Goal: Register for event/course

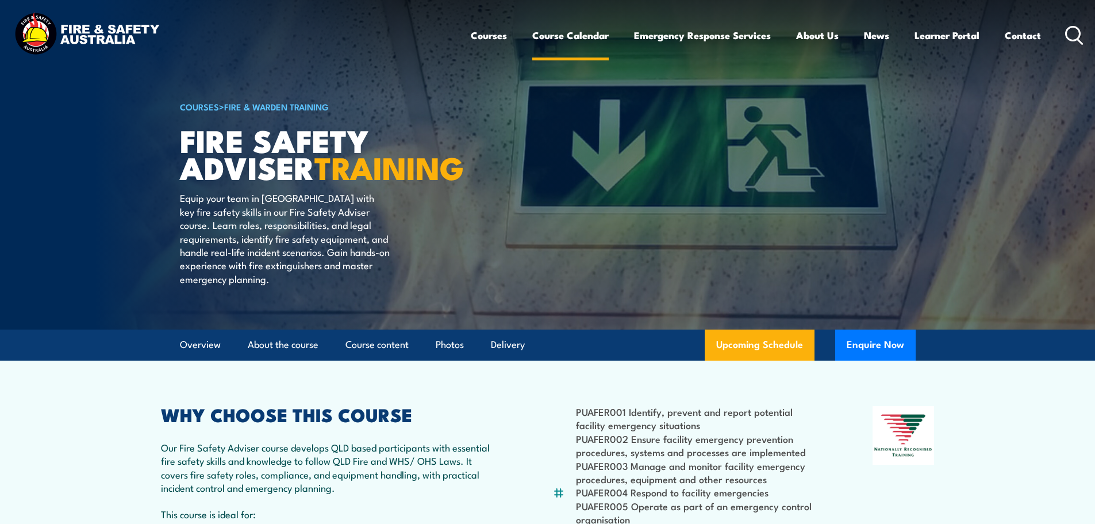
click at [552, 39] on link "Course Calendar" at bounding box center [570, 35] width 76 height 30
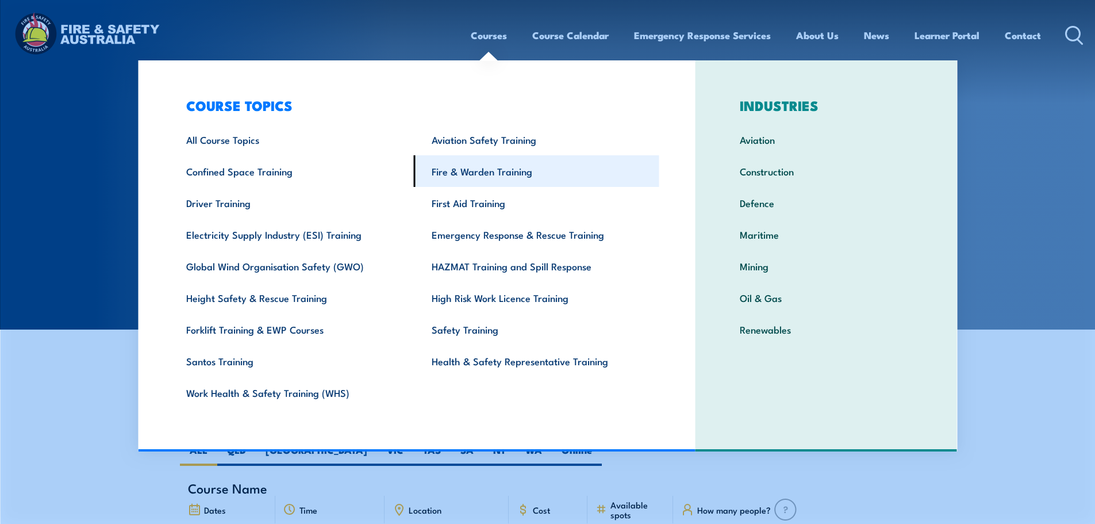
click at [464, 175] on link "Fire & Warden Training" at bounding box center [536, 171] width 245 height 32
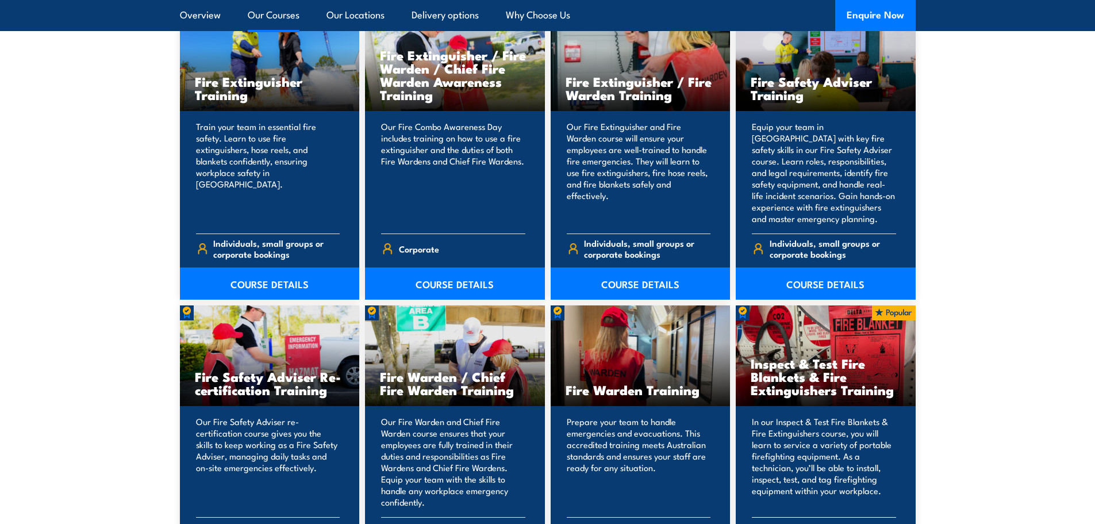
scroll to position [1265, 0]
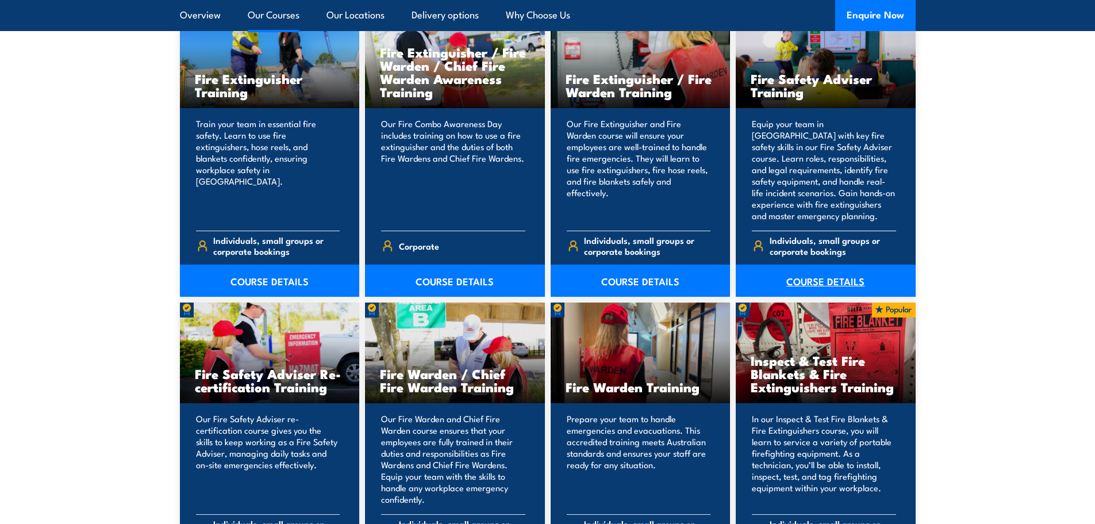
click at [812, 282] on link "COURSE DETAILS" at bounding box center [826, 280] width 180 height 32
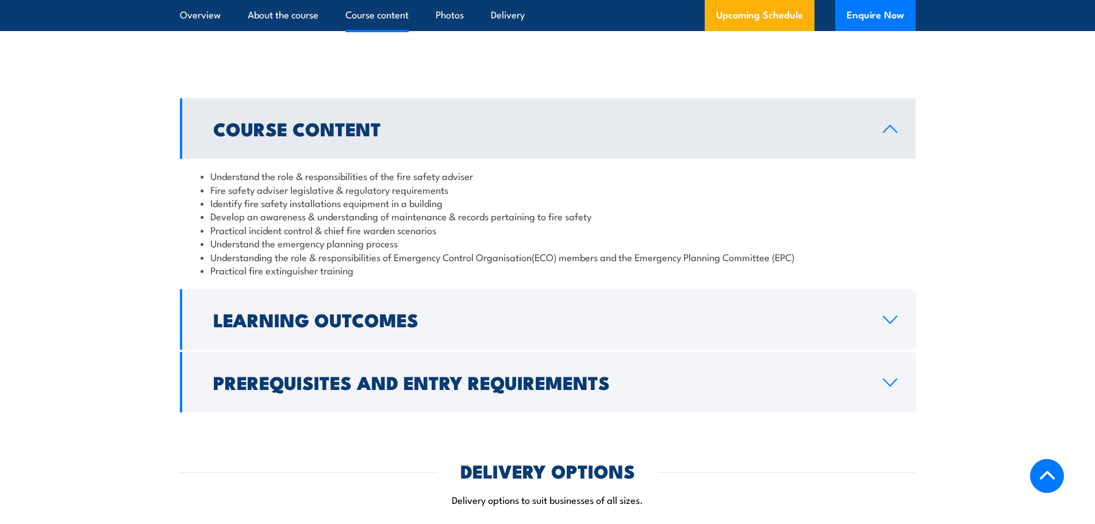
scroll to position [977, 0]
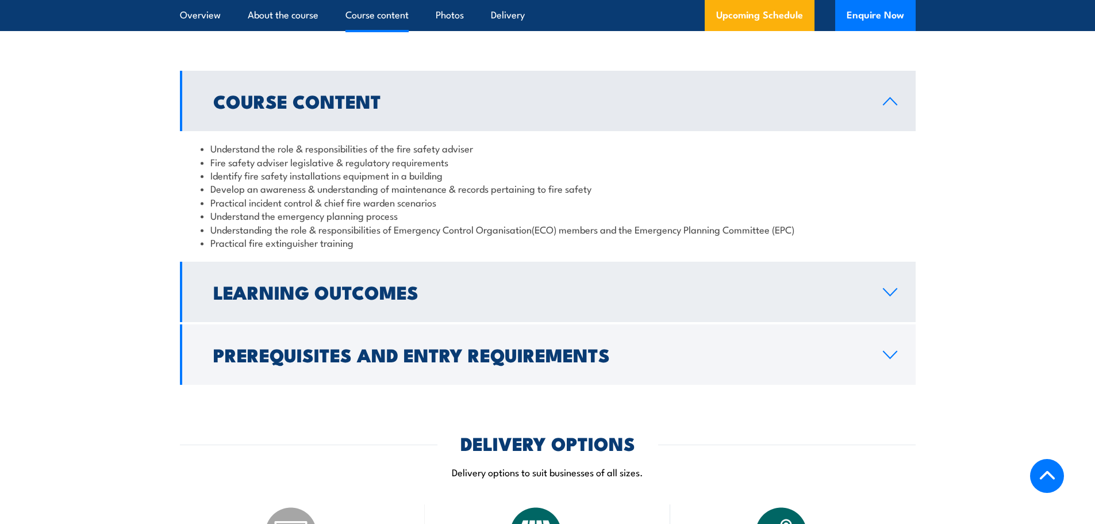
click at [889, 297] on icon at bounding box center [890, 291] width 16 height 9
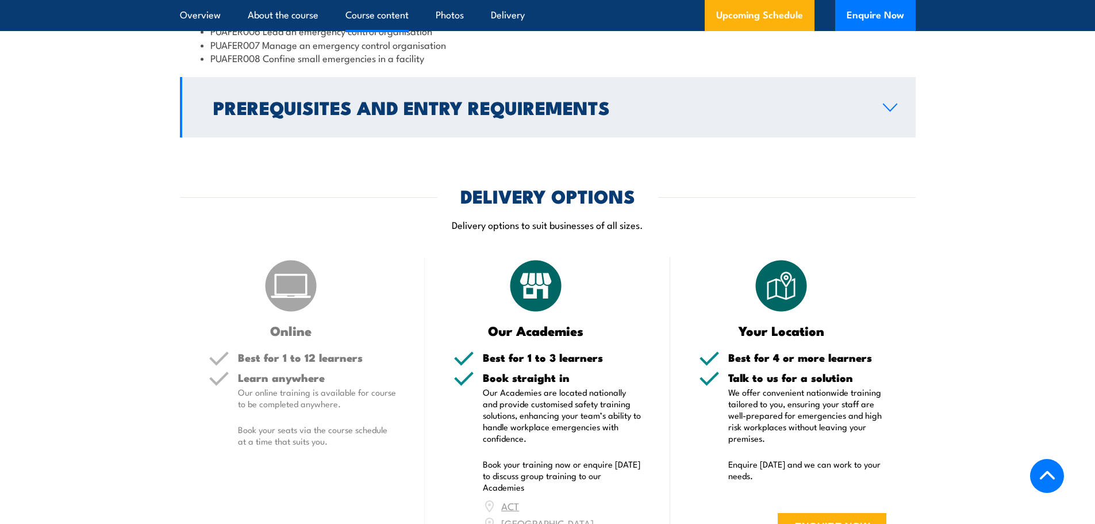
click at [890, 137] on link "Prerequisites and Entry Requirements" at bounding box center [548, 107] width 736 height 60
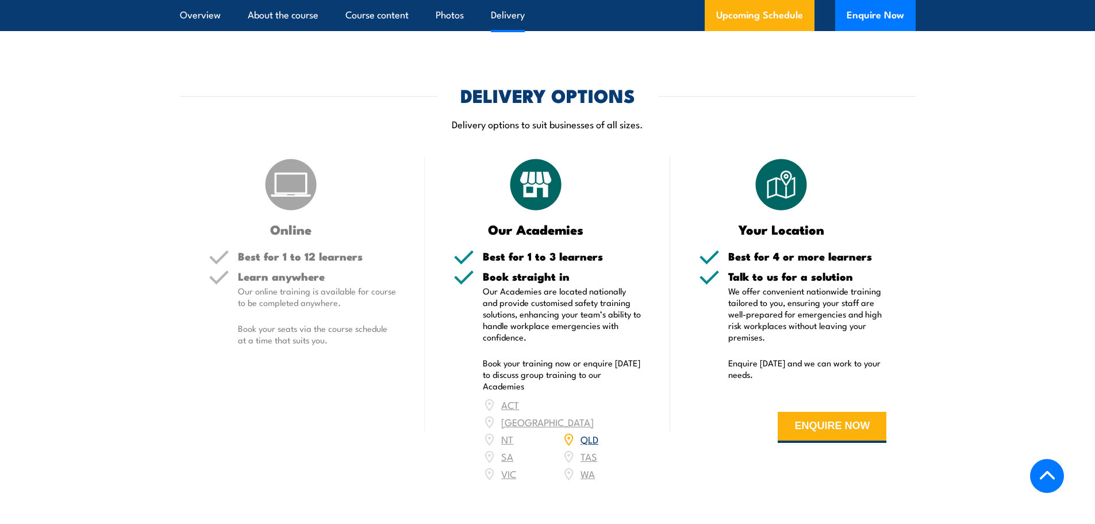
scroll to position [1431, 0]
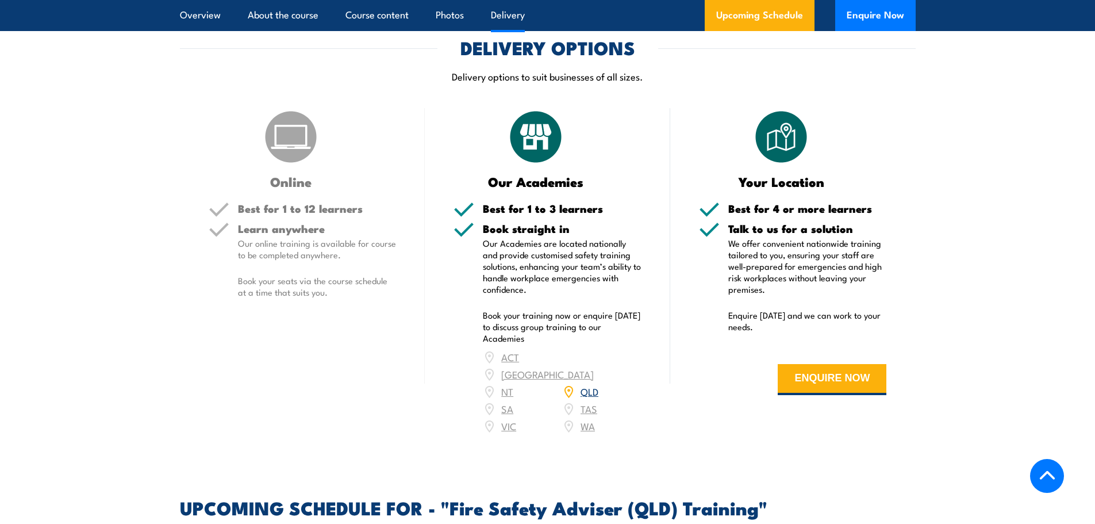
click at [589, 398] on link "QLD" at bounding box center [590, 391] width 18 height 14
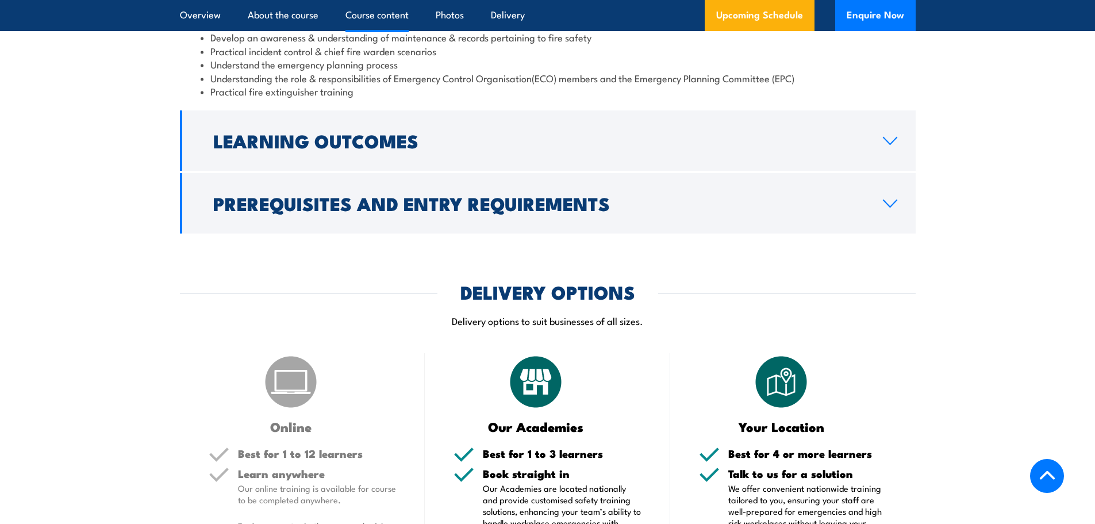
scroll to position [1204, 0]
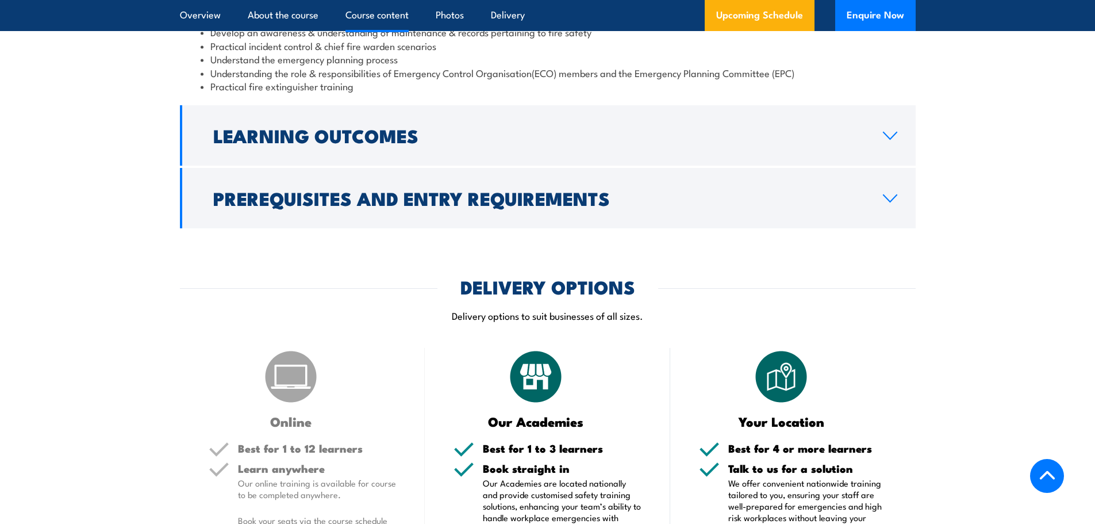
click at [894, 139] on icon at bounding box center [889, 135] width 13 height 7
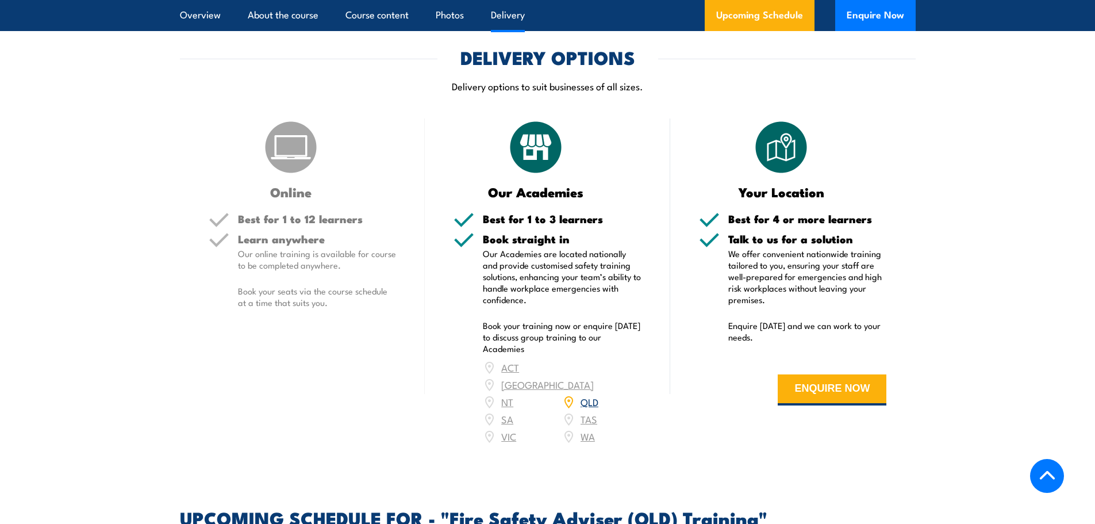
scroll to position [1495, 0]
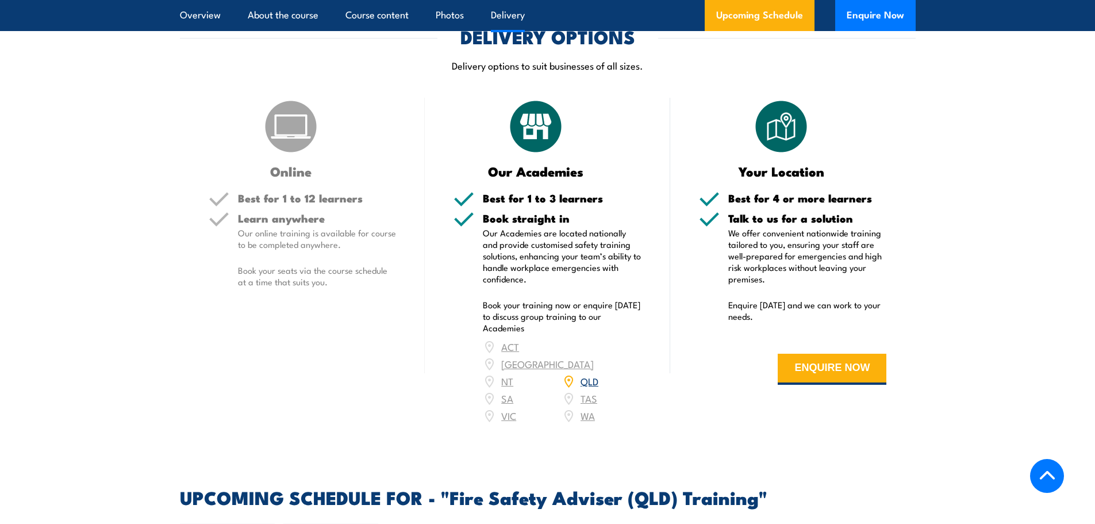
click at [594, 387] on link "QLD" at bounding box center [590, 381] width 18 height 14
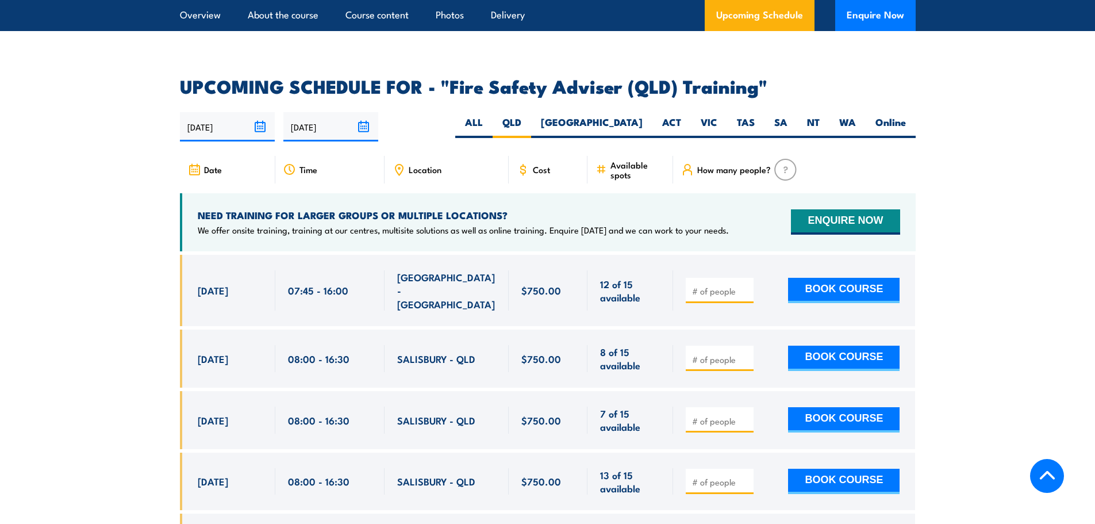
scroll to position [1934, 0]
